Goal: Task Accomplishment & Management: Use online tool/utility

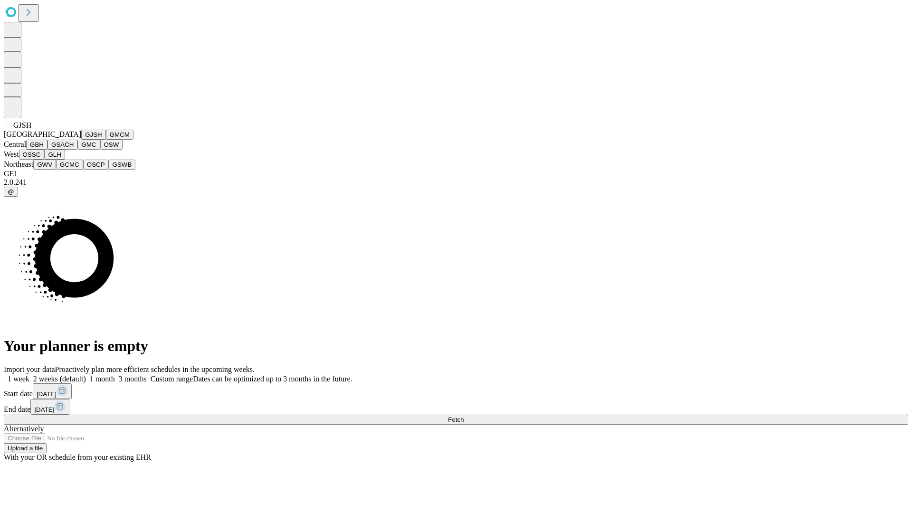
click at [81, 140] on button "GJSH" at bounding box center [93, 135] width 25 height 10
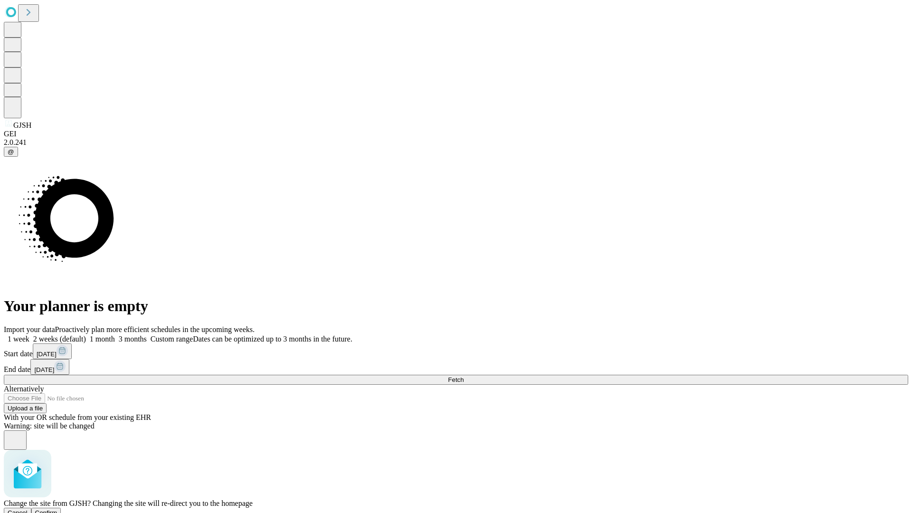
click at [57, 509] on span "Confirm" at bounding box center [46, 512] width 22 height 7
click at [86, 335] on label "2 weeks (default)" at bounding box center [57, 339] width 57 height 8
click at [463, 376] on span "Fetch" at bounding box center [456, 379] width 16 height 7
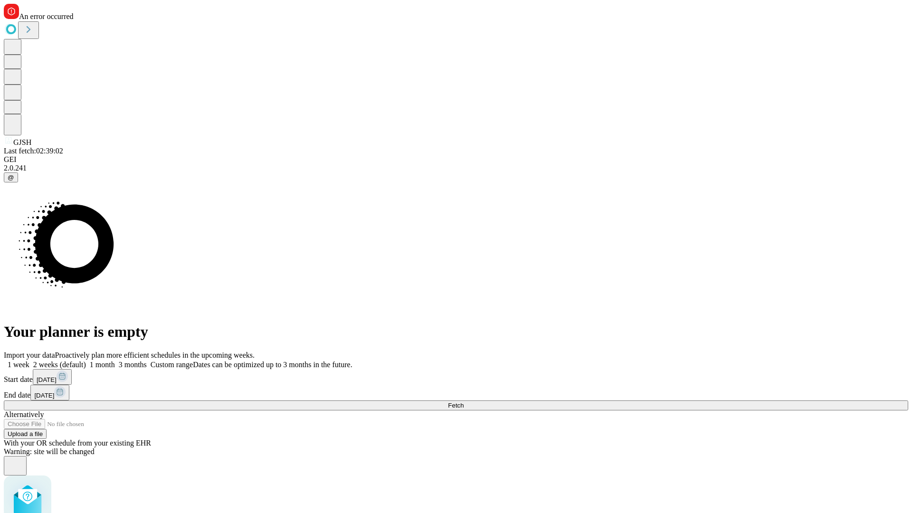
click at [86, 360] on label "2 weeks (default)" at bounding box center [57, 364] width 57 height 8
click at [463, 402] on span "Fetch" at bounding box center [456, 405] width 16 height 7
click at [86, 360] on label "2 weeks (default)" at bounding box center [57, 364] width 57 height 8
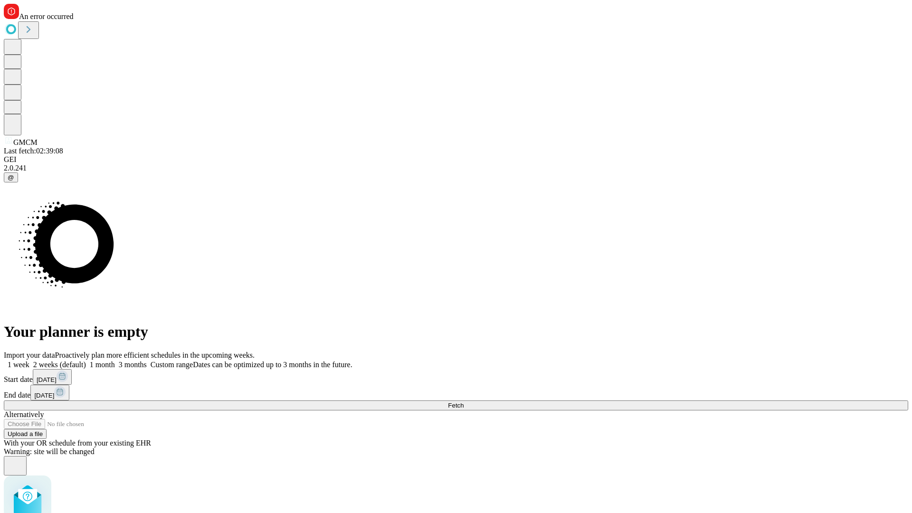
click at [463, 402] on span "Fetch" at bounding box center [456, 405] width 16 height 7
click at [86, 360] on label "2 weeks (default)" at bounding box center [57, 364] width 57 height 8
click at [463, 402] on span "Fetch" at bounding box center [456, 405] width 16 height 7
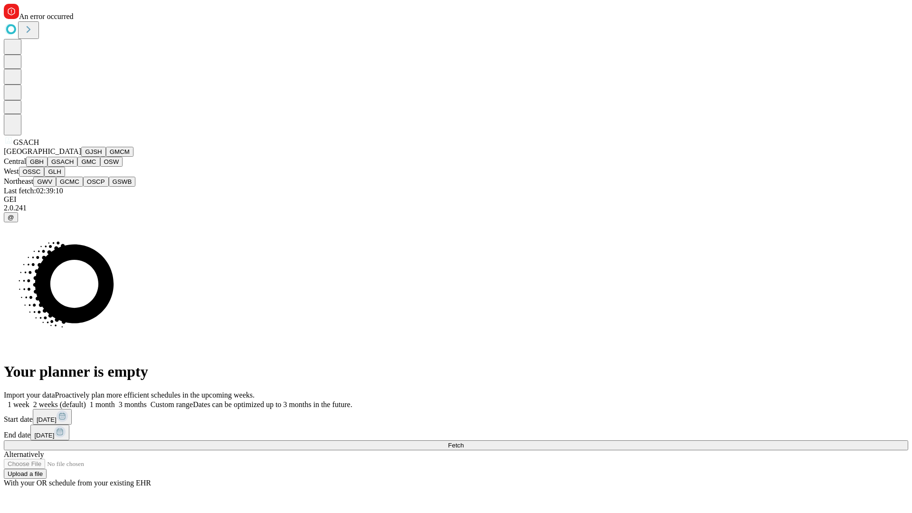
click at [77, 167] on button "GMC" at bounding box center [88, 162] width 22 height 10
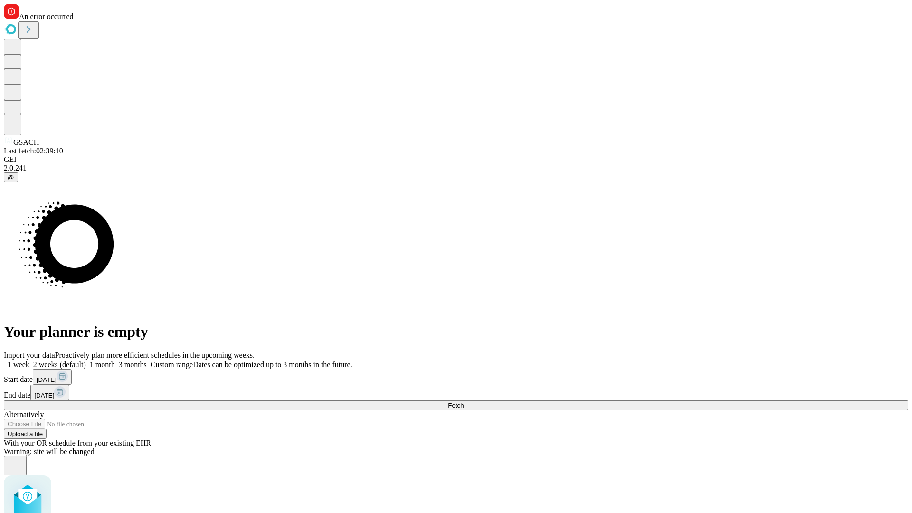
click at [86, 360] on label "2 weeks (default)" at bounding box center [57, 364] width 57 height 8
click at [463, 402] on span "Fetch" at bounding box center [456, 405] width 16 height 7
click at [86, 360] on label "2 weeks (default)" at bounding box center [57, 364] width 57 height 8
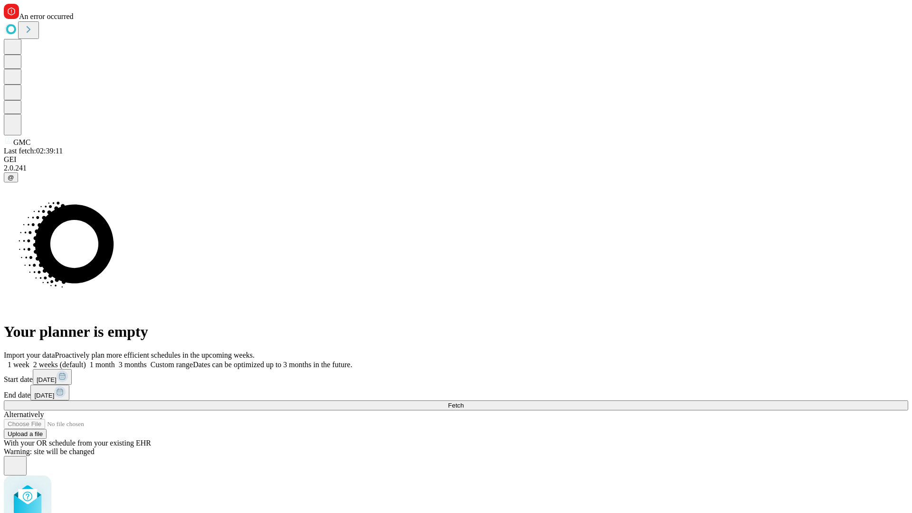
click at [463, 402] on span "Fetch" at bounding box center [456, 405] width 16 height 7
click at [86, 360] on label "2 weeks (default)" at bounding box center [57, 364] width 57 height 8
click at [463, 402] on span "Fetch" at bounding box center [456, 405] width 16 height 7
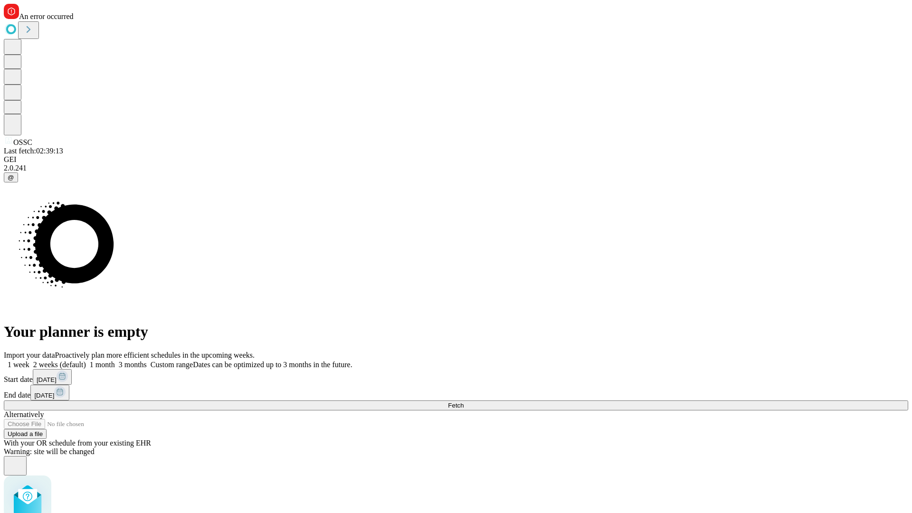
click at [86, 360] on label "2 weeks (default)" at bounding box center [57, 364] width 57 height 8
click at [463, 402] on span "Fetch" at bounding box center [456, 405] width 16 height 7
